Goal: Information Seeking & Learning: Learn about a topic

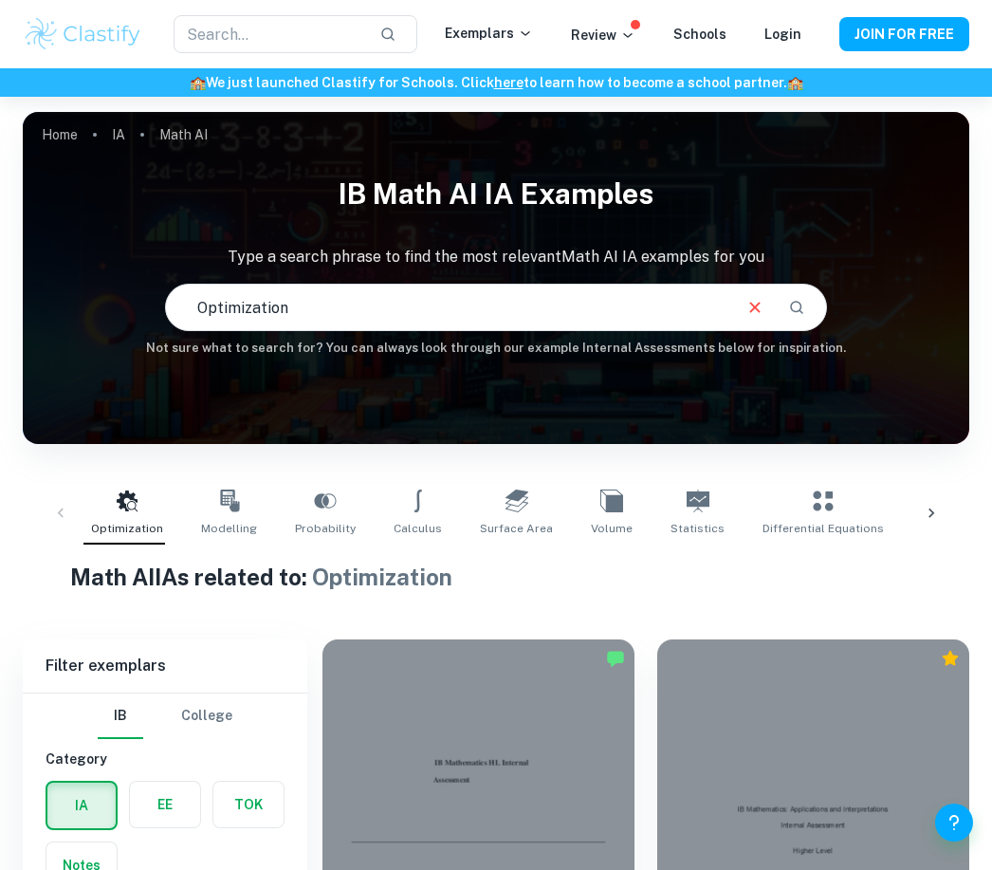
scroll to position [396, 0]
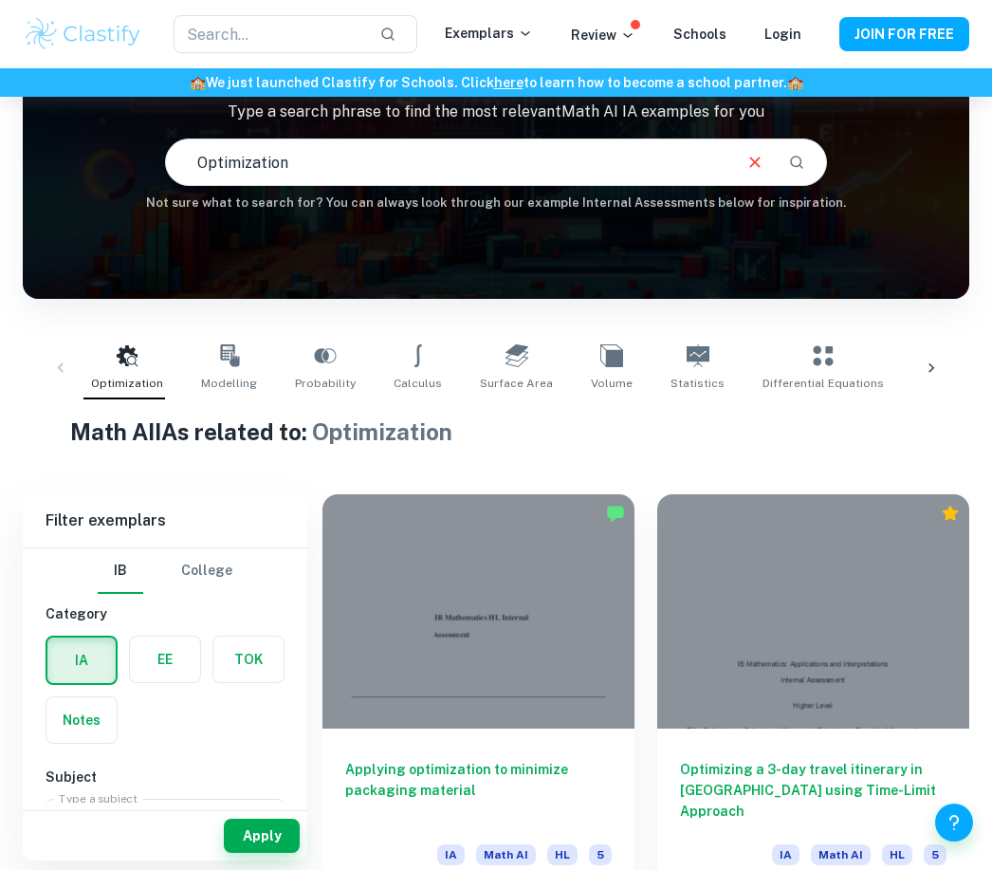
click at [292, 159] on input "Optimization" at bounding box center [448, 162] width 564 height 53
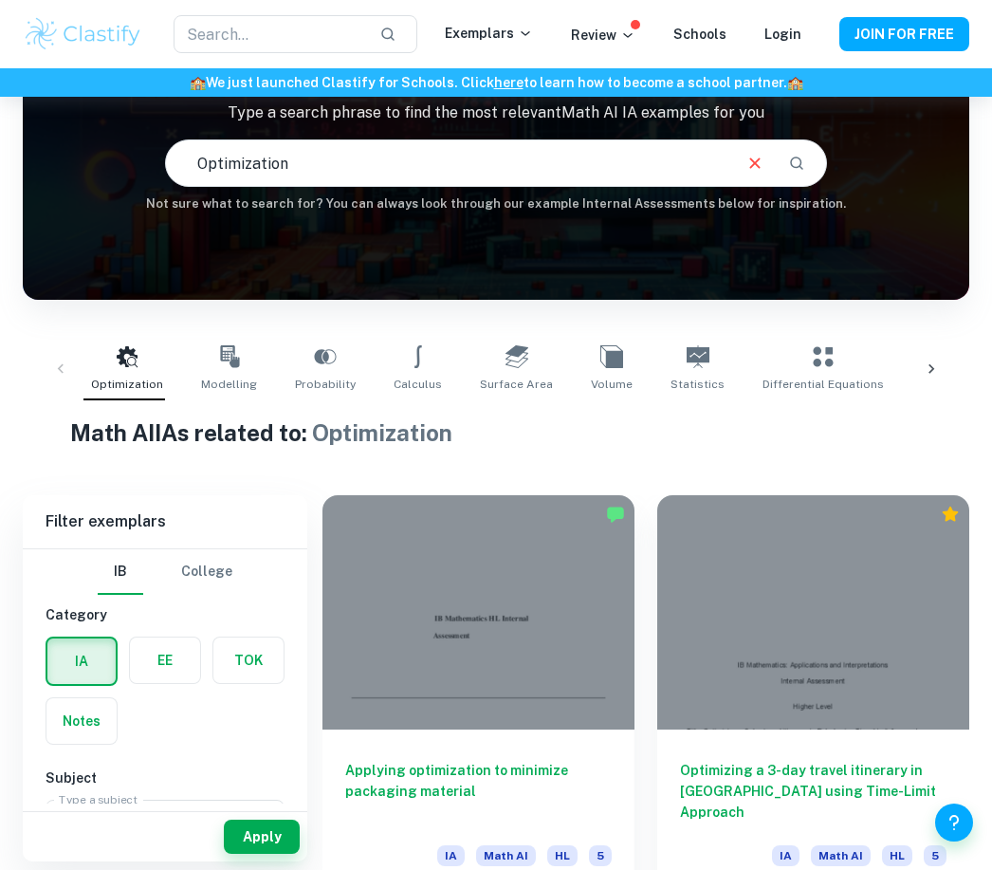
click at [752, 175] on button "Clear" at bounding box center [755, 163] width 36 height 36
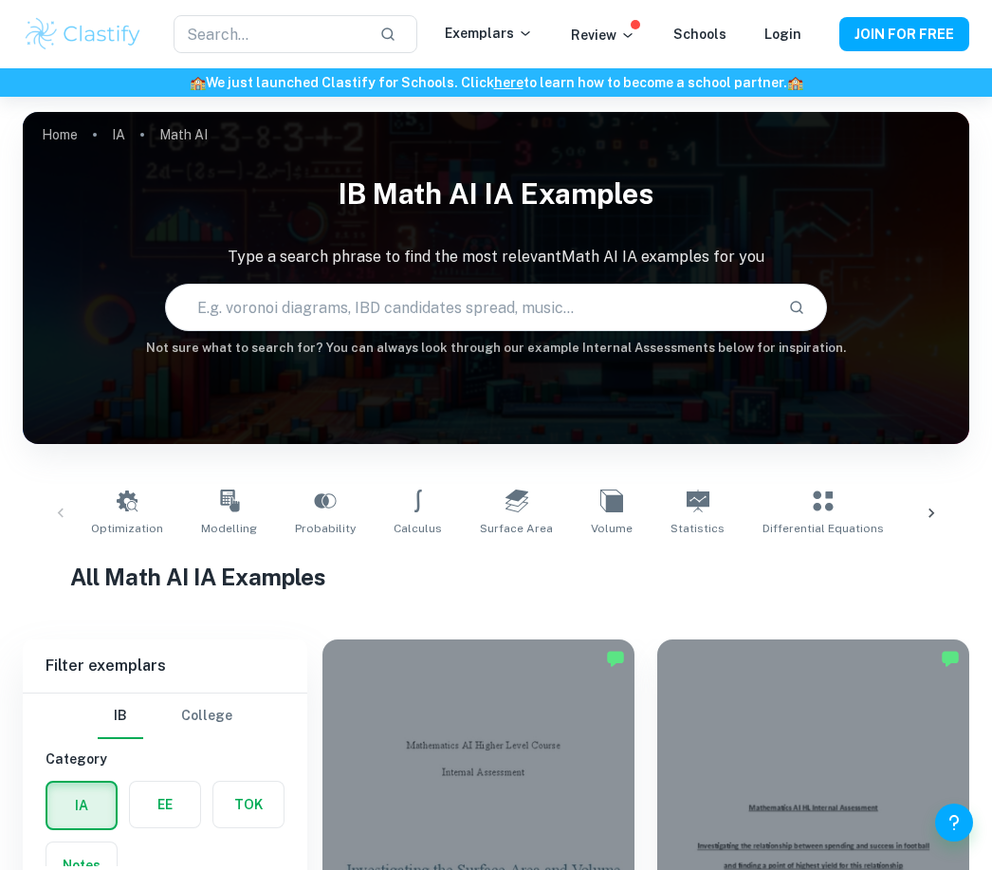
click at [685, 313] on input "Optimization" at bounding box center [470, 307] width 608 height 53
type input "Matrices"
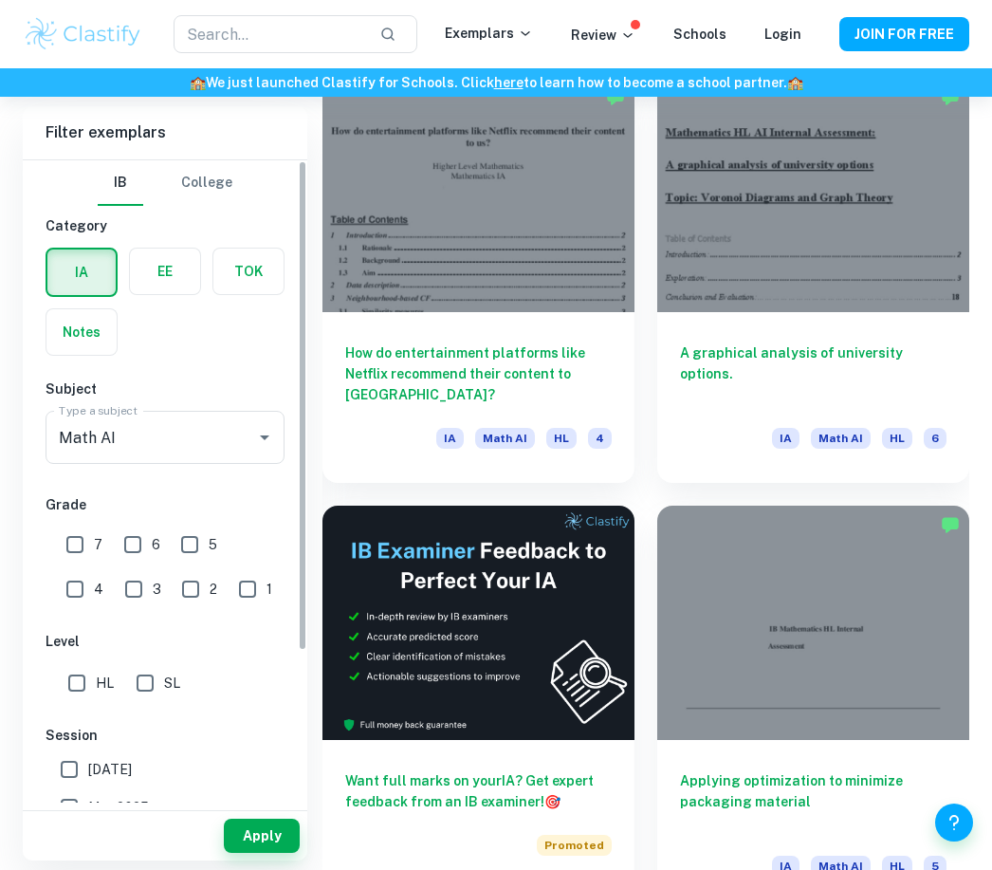
click at [71, 450] on input "Math AI" at bounding box center [138, 437] width 169 height 36
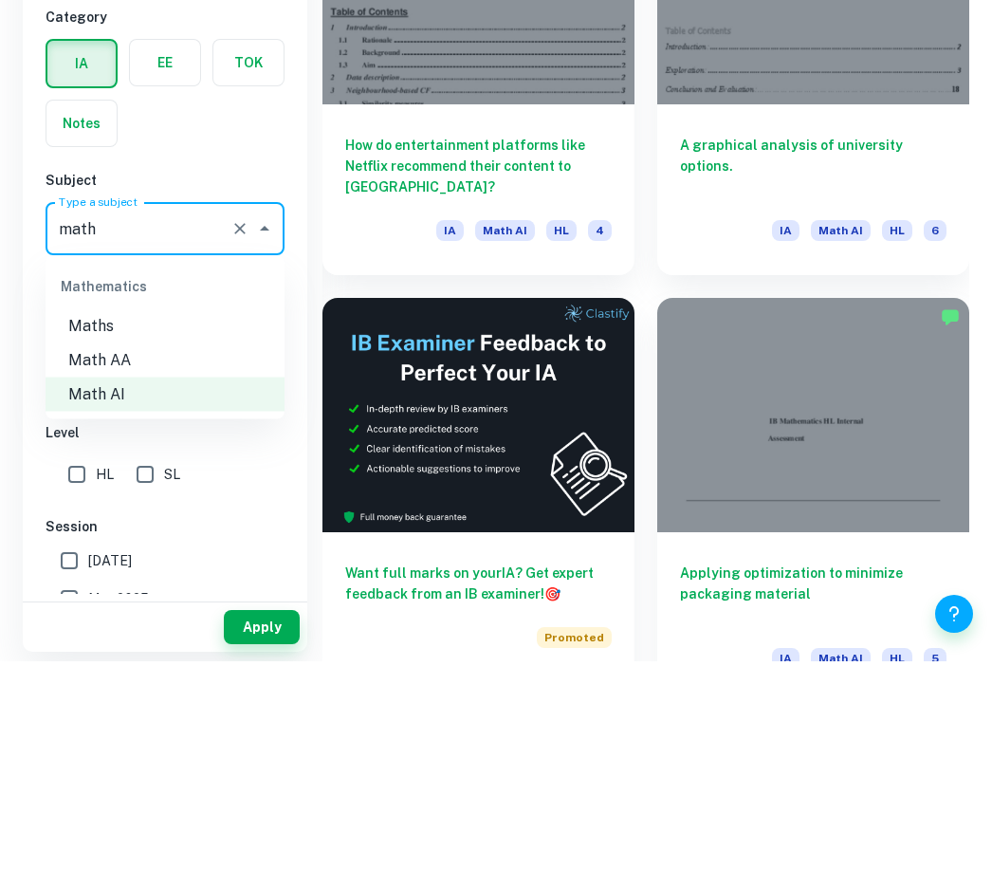
click at [85, 518] on li "Maths" at bounding box center [165, 535] width 239 height 34
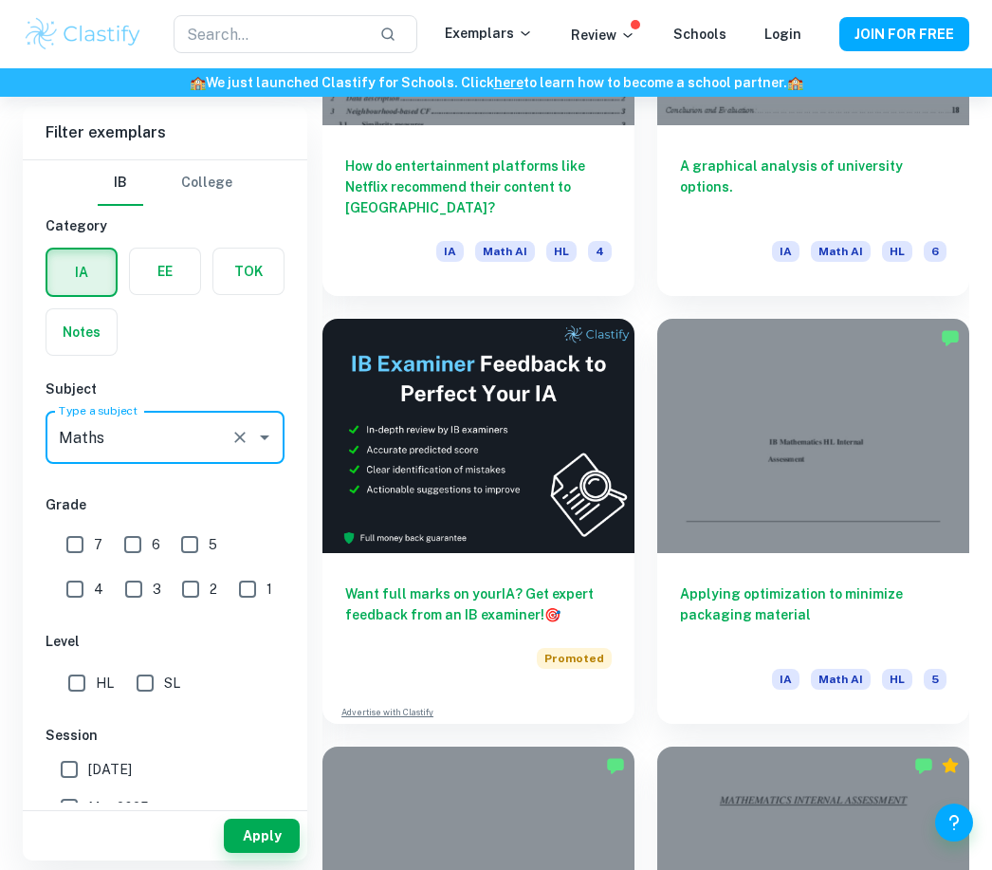
scroll to position [739, 0]
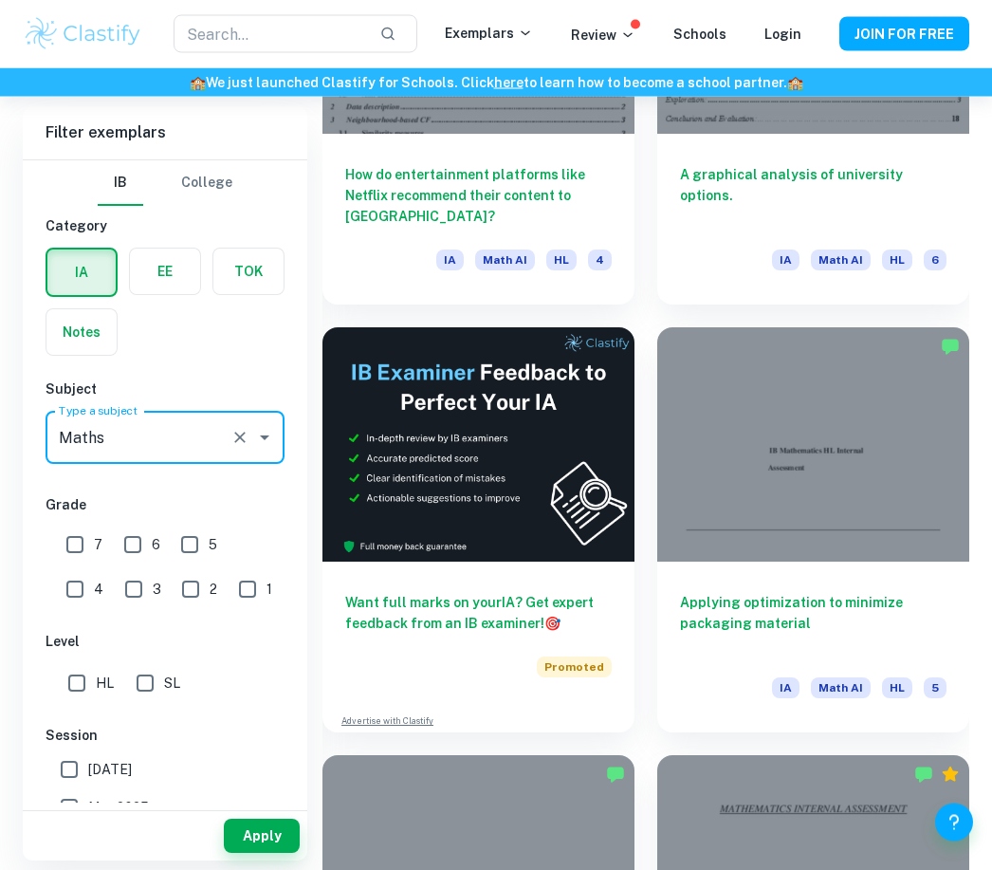
click at [183, 452] on input "Maths" at bounding box center [138, 437] width 169 height 36
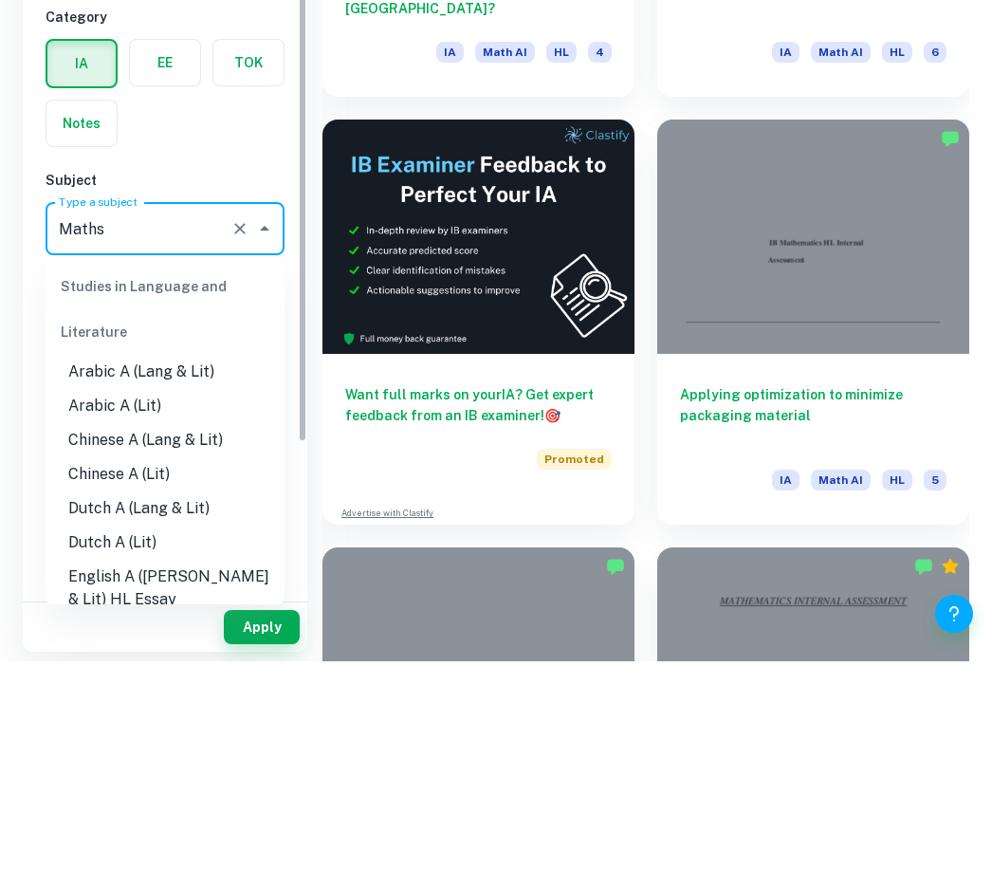
scroll to position [2265, 0]
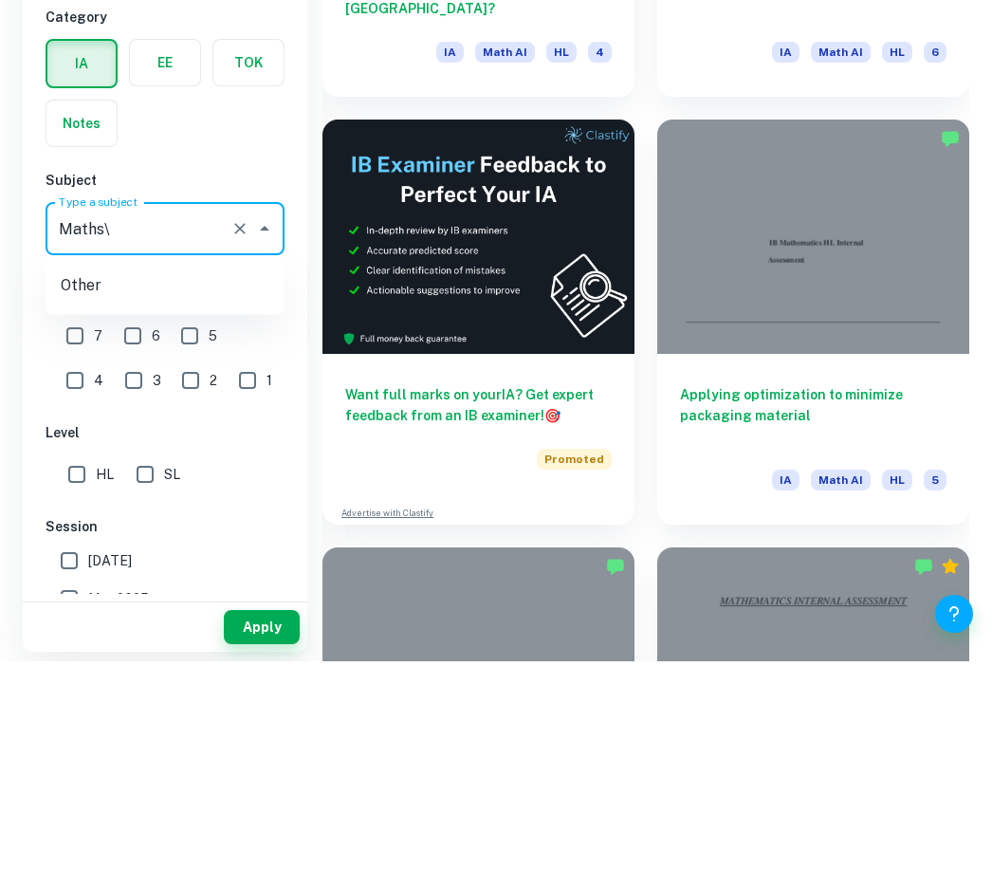
type input "Maths"
click at [96, 518] on li "Maths" at bounding box center [165, 535] width 239 height 34
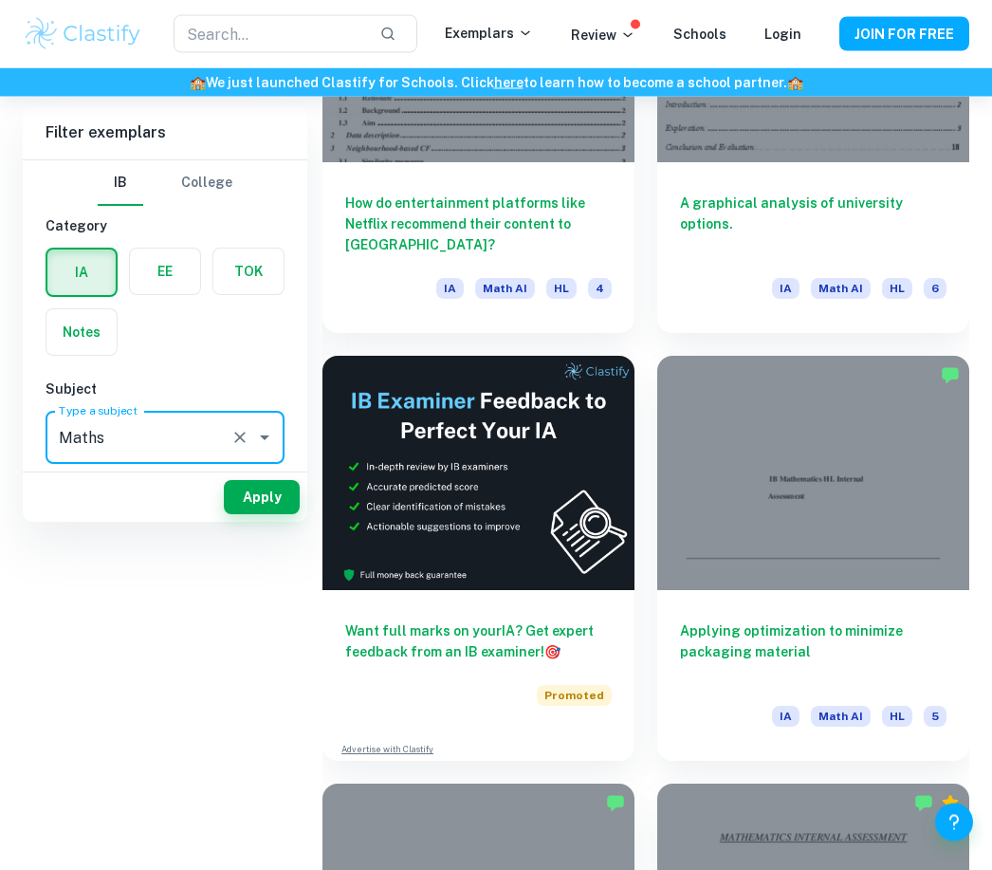
scroll to position [0, 0]
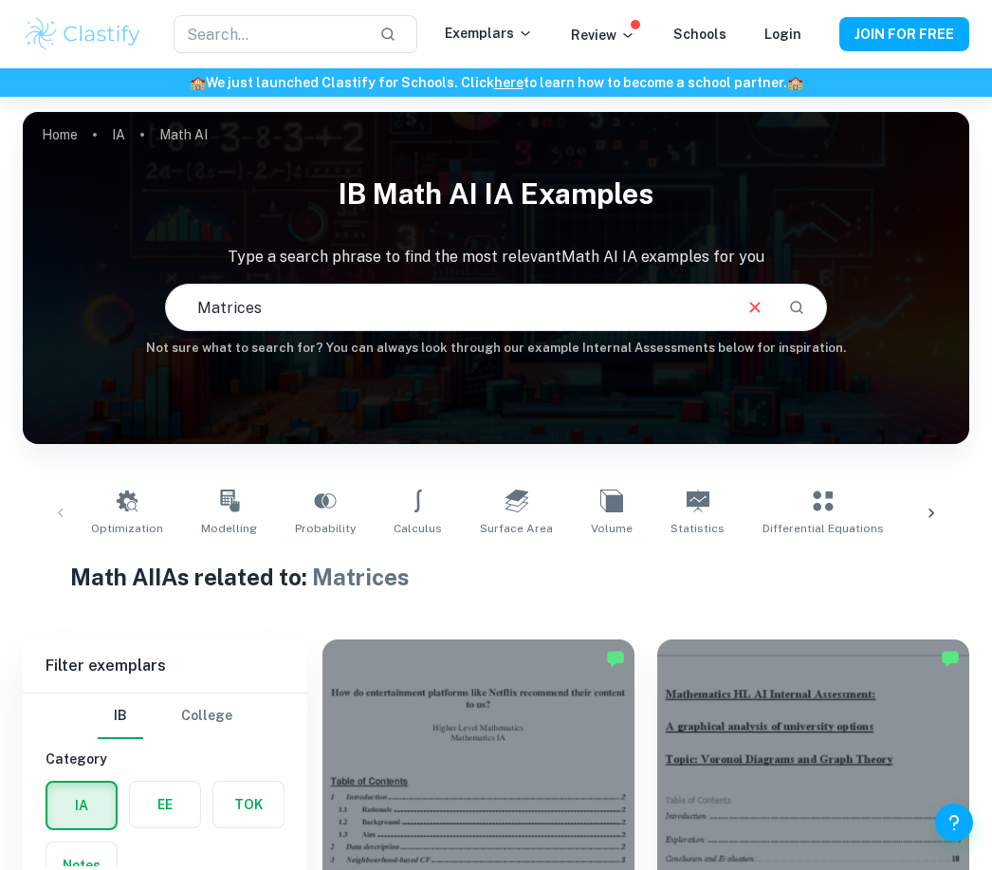
click at [806, 299] on button "Search" at bounding box center [797, 307] width 32 height 32
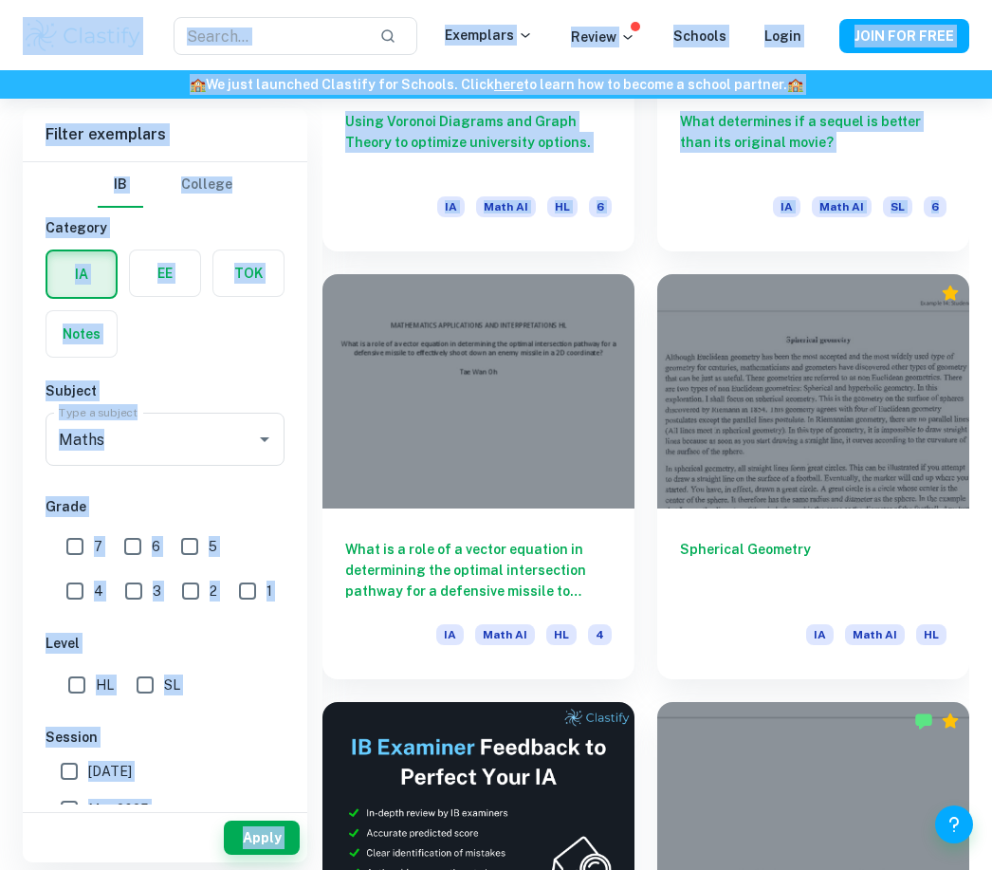
scroll to position [3785, 0]
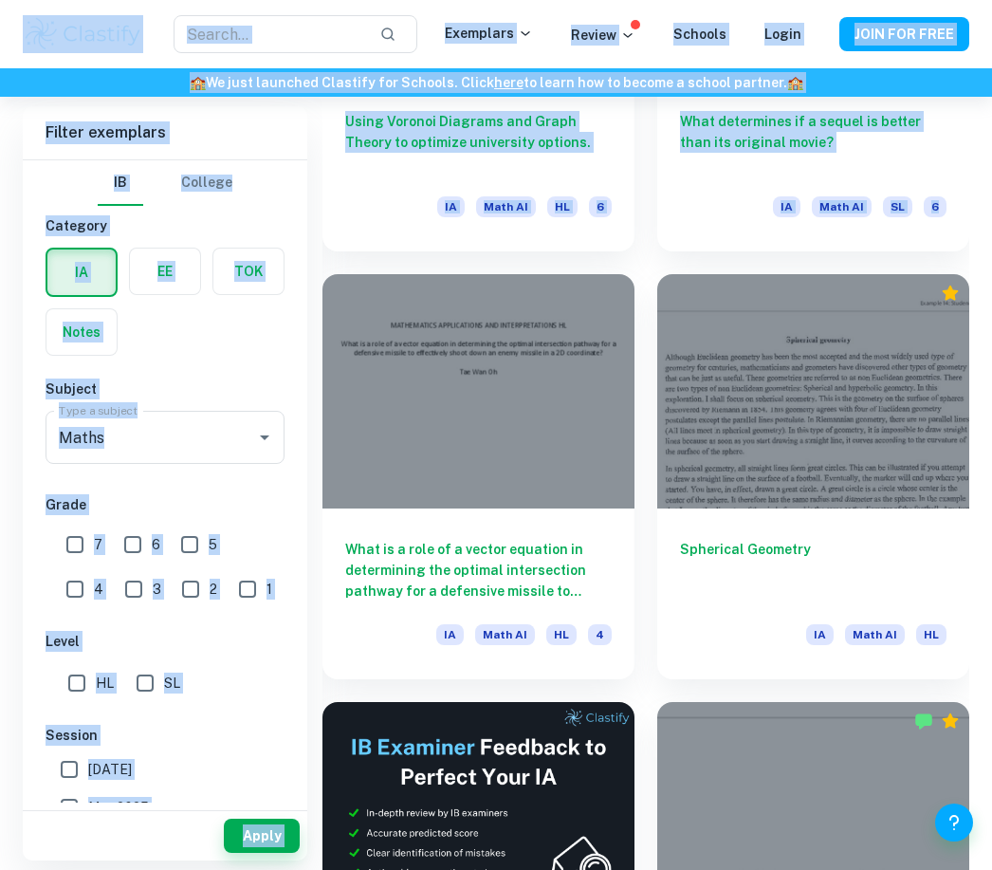
click at [853, 248] on link "What determines if a sequel is better than its original movie? IA Math AI SL 6" at bounding box center [813, 48] width 312 height 405
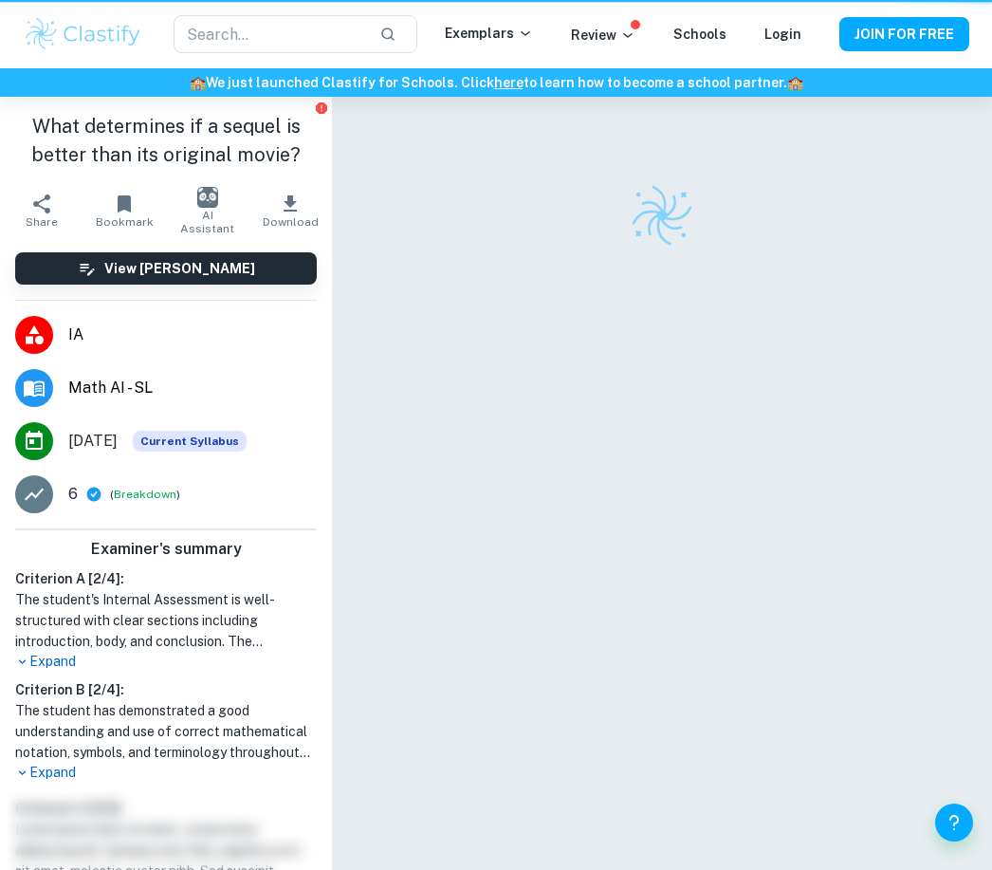
click at [878, 869] on html "We value your privacy We use cookies to enhance your browsing experience, serve…" at bounding box center [496, 435] width 992 height 870
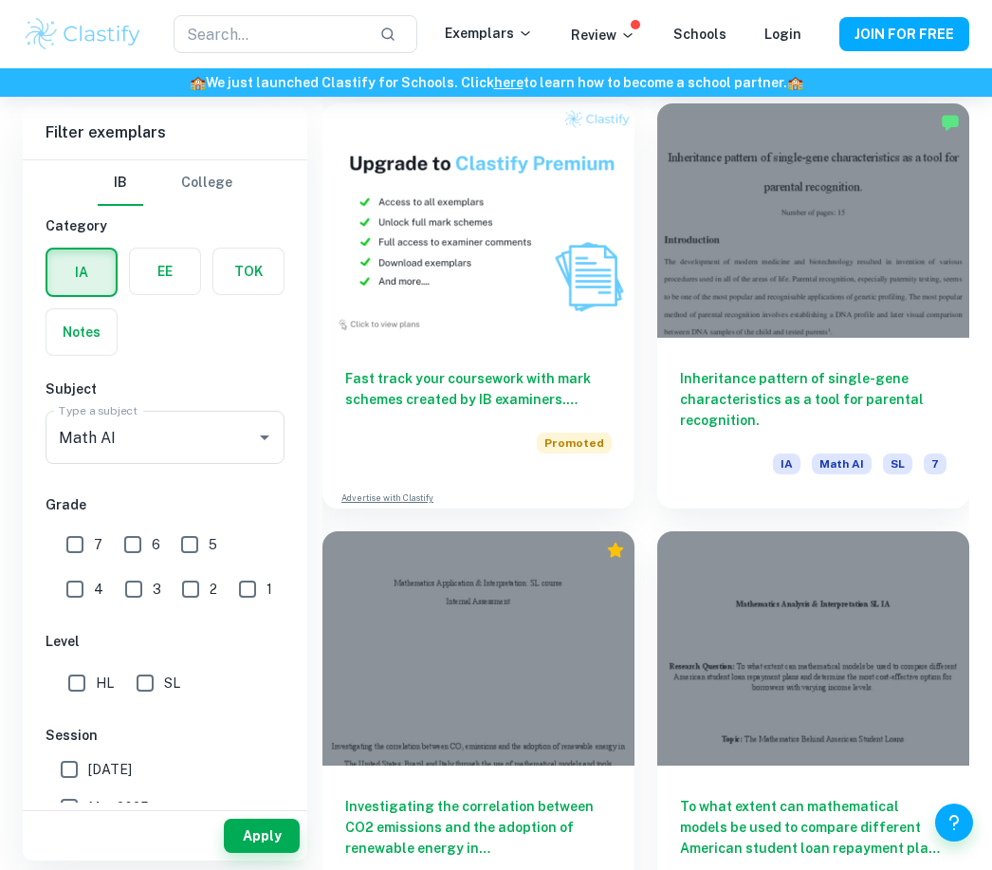
scroll to position [5299, 0]
